Goal: Information Seeking & Learning: Learn about a topic

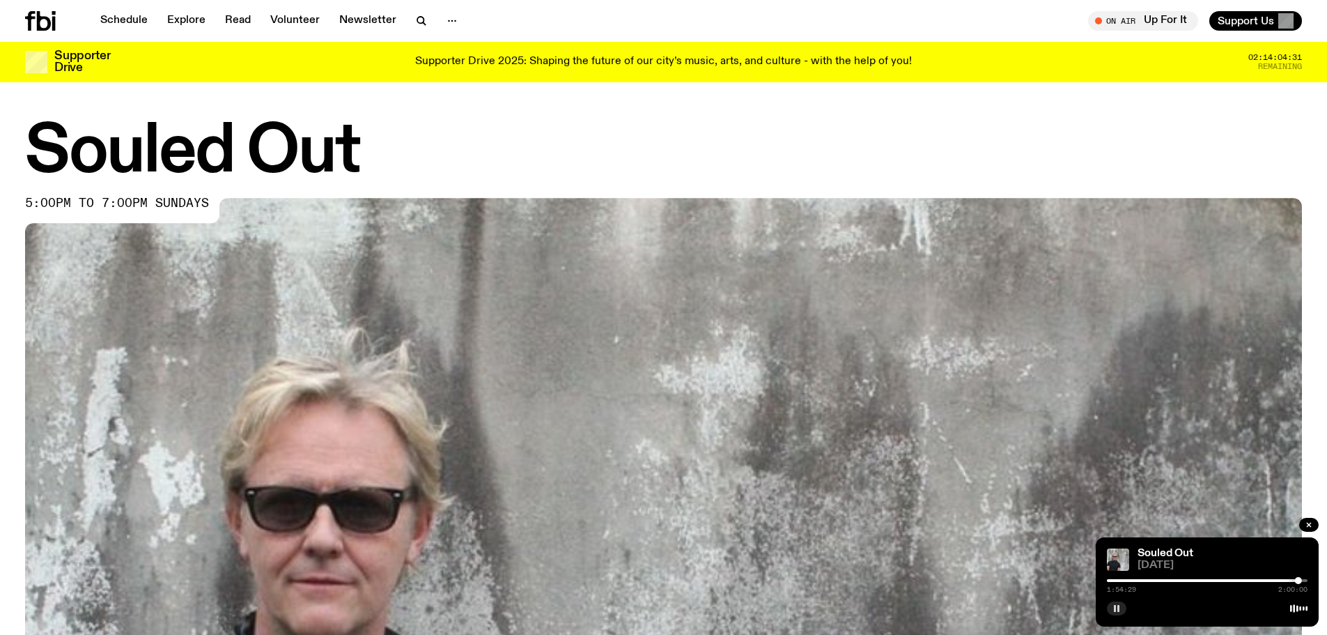
scroll to position [413, 0]
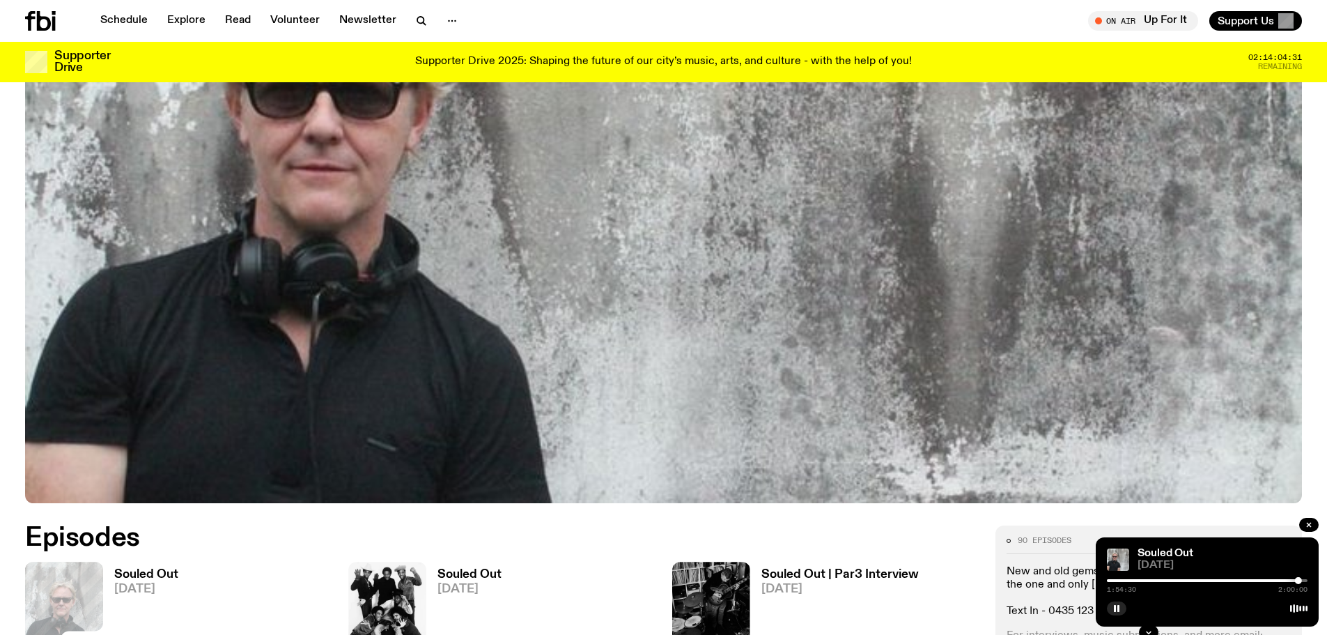
drag, startPoint x: 1115, startPoint y: 609, endPoint x: 1130, endPoint y: 556, distance: 54.9
click at [1115, 609] on rect "button" at bounding box center [1115, 608] width 2 height 7
click at [137, 13] on link "Schedule" at bounding box center [124, 21] width 64 height 20
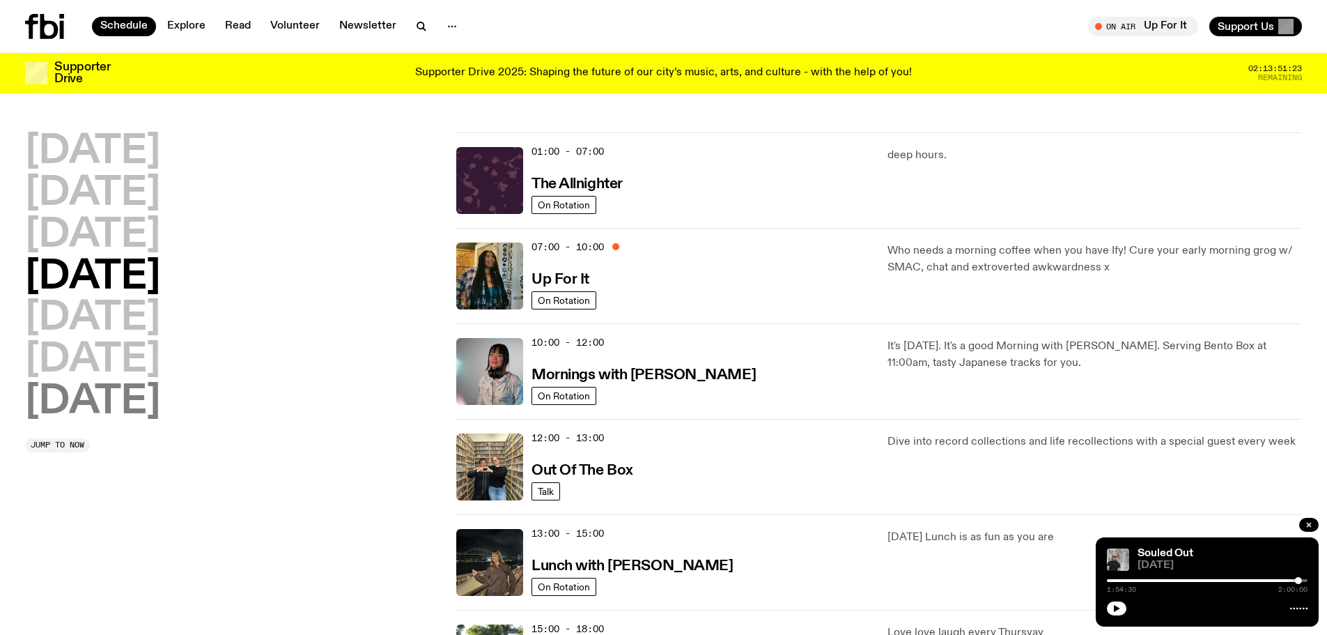
click at [111, 392] on h2 "[DATE]" at bounding box center [92, 401] width 135 height 39
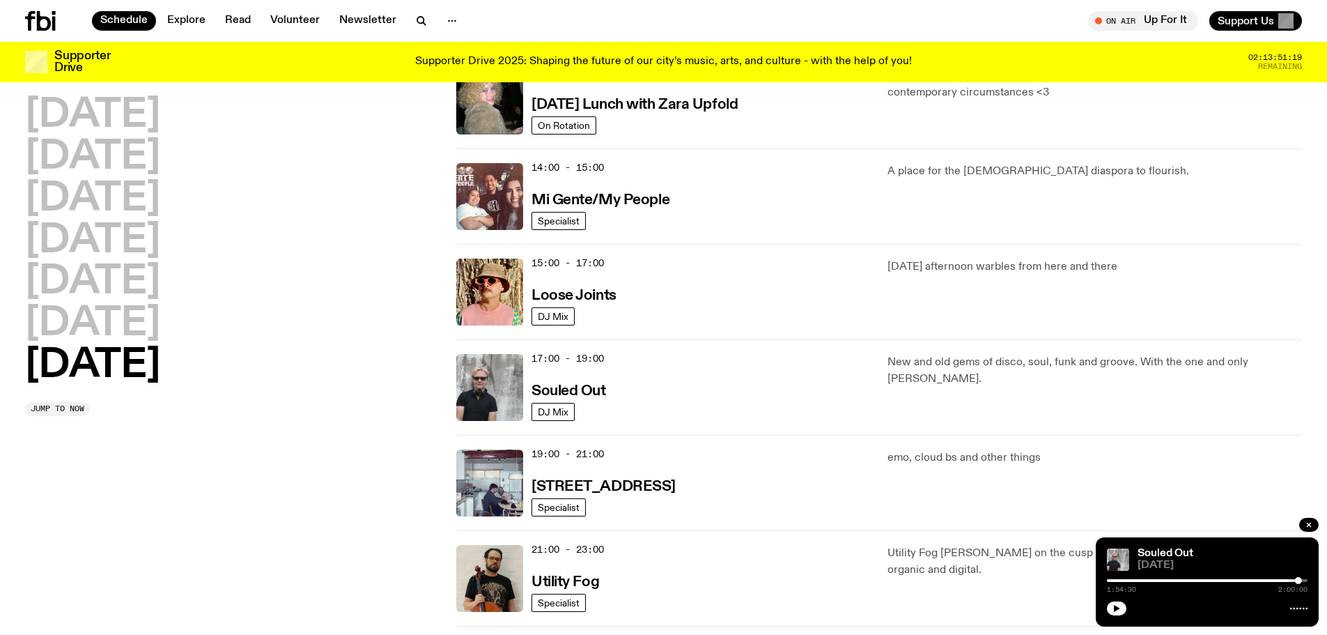
scroll to position [666, 0]
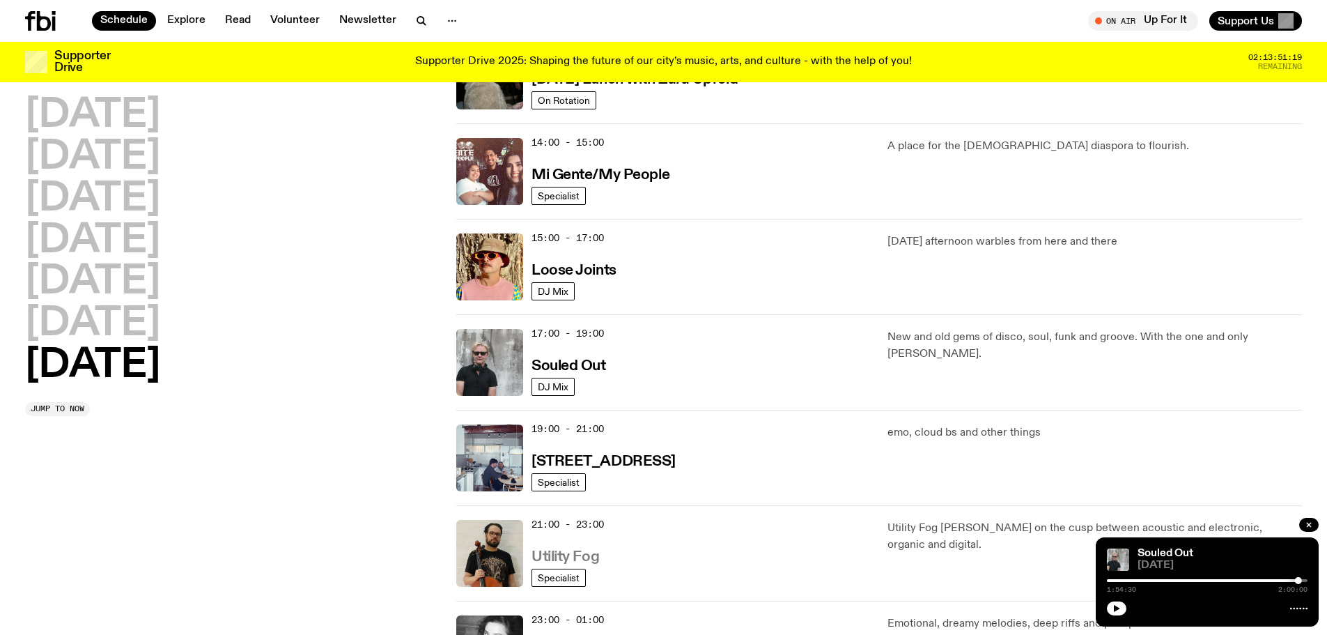
click at [586, 560] on h3 "Utility Fog" at bounding box center [565, 557] width 68 height 15
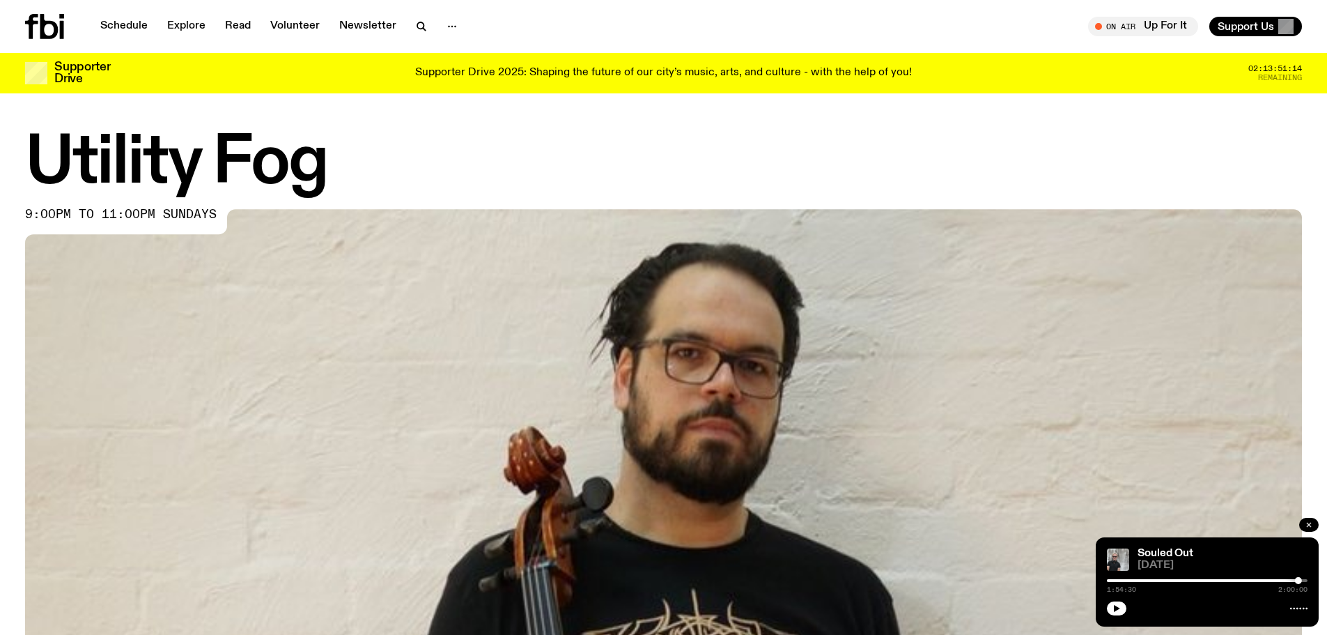
click at [1306, 522] on icon "button" at bounding box center [1309, 524] width 8 height 8
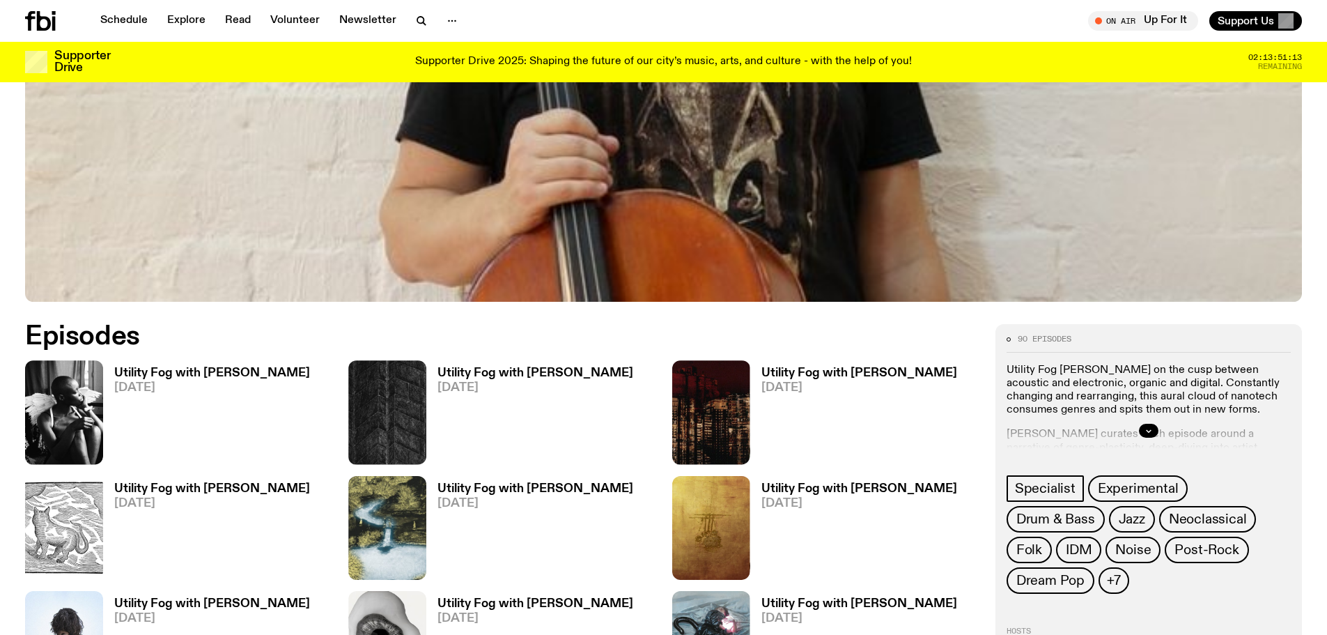
scroll to position [619, 0]
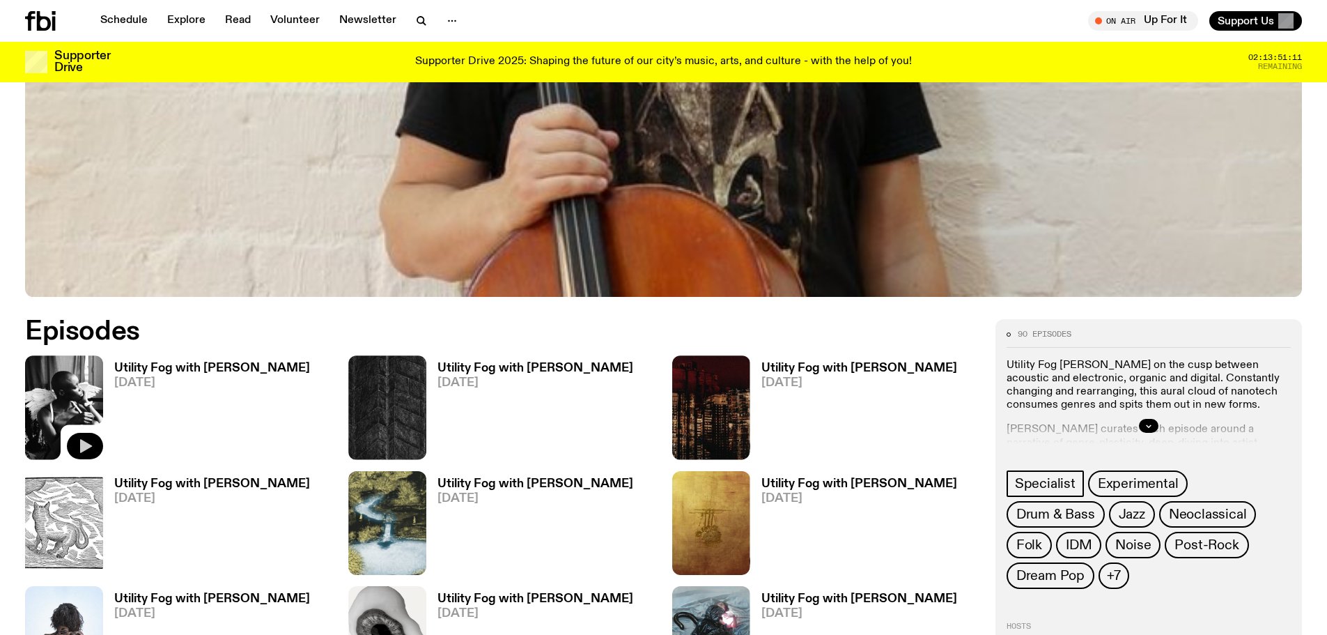
click at [79, 442] on icon "button" at bounding box center [85, 445] width 17 height 17
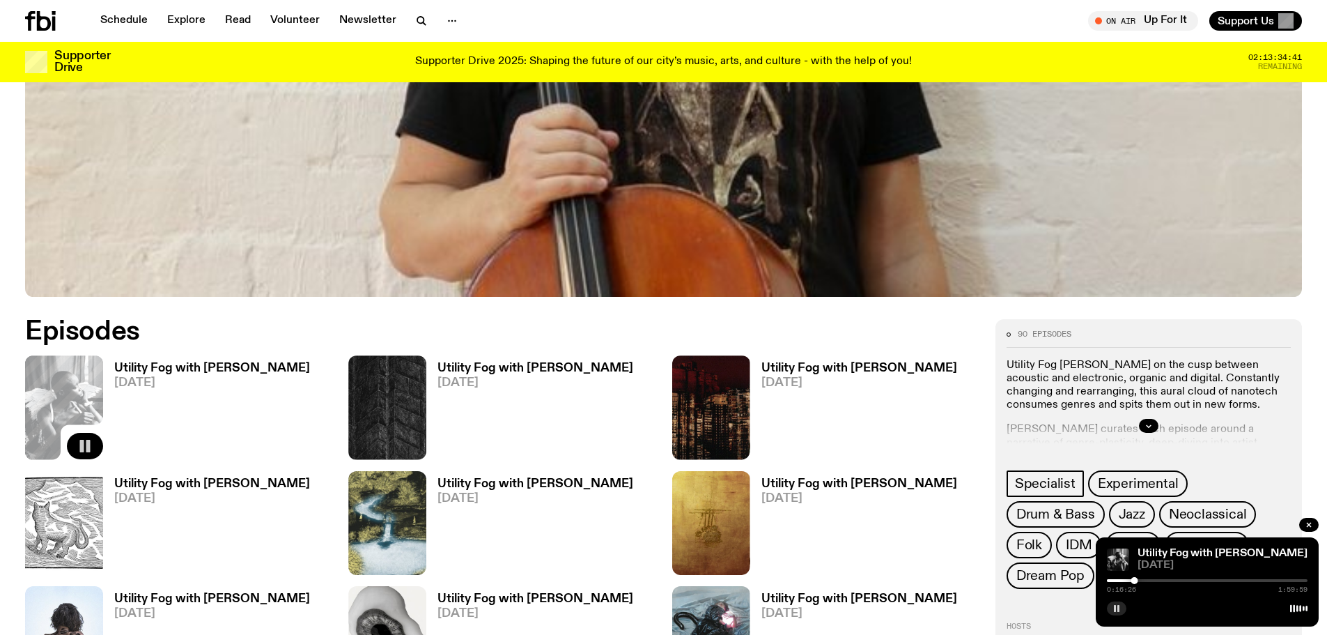
click at [1113, 609] on icon "button" at bounding box center [1116, 608] width 8 height 8
click at [1108, 607] on button "button" at bounding box center [1117, 608] width 20 height 14
click at [1121, 606] on button "button" at bounding box center [1117, 608] width 20 height 14
